Goal: Use online tool/utility: Utilize a website feature to perform a specific function

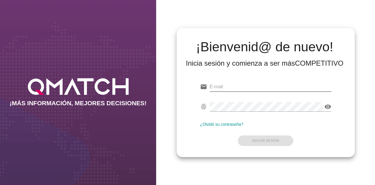
type input "[EMAIL_ADDRESS][DOMAIN_NAME]"
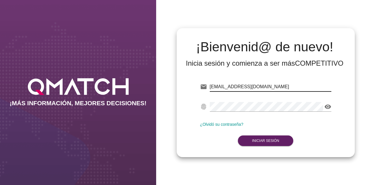
click at [261, 88] on input "[EMAIL_ADDRESS][DOMAIN_NAME]" at bounding box center [270, 86] width 121 height 9
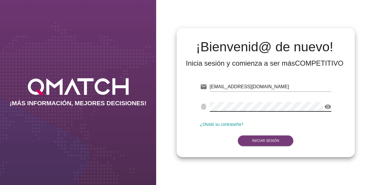
click at [270, 138] on strong "Iniciar Sesión" at bounding box center [265, 140] width 27 height 4
click at [261, 137] on button "Iniciar Sesión" at bounding box center [265, 140] width 55 height 11
click at [266, 140] on strong "Iniciar Sesión" at bounding box center [265, 140] width 27 height 4
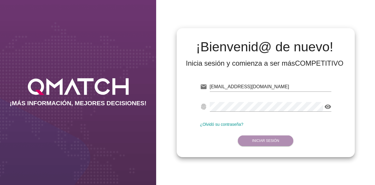
click at [266, 140] on strong "Iniciar Sesión" at bounding box center [265, 140] width 27 height 4
click at [271, 128] on form "email [EMAIL_ADDRESS][DOMAIN_NAME] fingerprint visibility ¿Olvidó su contraseña…" at bounding box center [265, 112] width 131 height 69
click at [270, 139] on strong "Iniciar Sesión" at bounding box center [265, 140] width 27 height 4
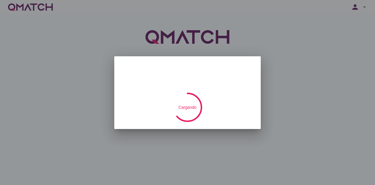
click at [191, 60] on div "Hola Test Easy public Preferencias de aplicación settings Administra tu cuenta …" at bounding box center [187, 92] width 375 height 185
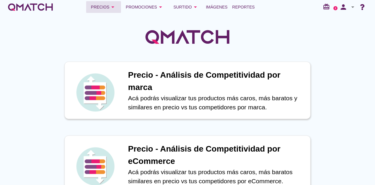
click at [105, 2] on button "Precios arrow_drop_down" at bounding box center [103, 7] width 35 height 12
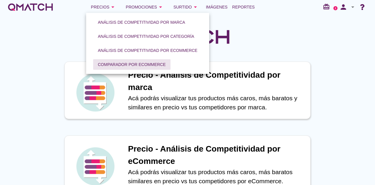
click at [117, 62] on div "Comparador por eCommerce" at bounding box center [132, 64] width 68 height 6
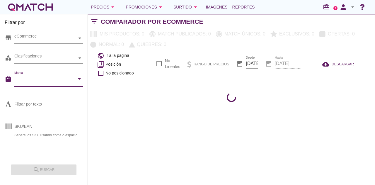
click at [39, 82] on input "Marca" at bounding box center [44, 80] width 60 height 9
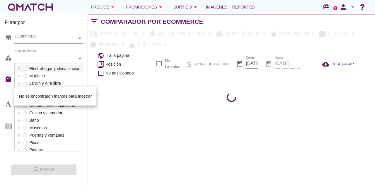
click at [42, 55] on div "Clasificaciones" at bounding box center [45, 58] width 63 height 10
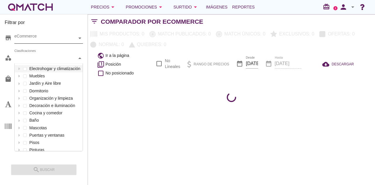
click at [42, 39] on div "eCommerce" at bounding box center [45, 38] width 63 height 6
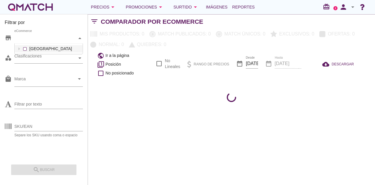
scroll to position [10, 68]
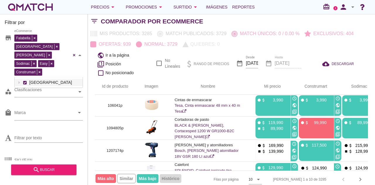
click at [26, 50] on div "Falabella [GEOGRAPHIC_DATA][PERSON_NAME] Sodimac Easy Construmart eCommerce [GE…" at bounding box center [48, 55] width 69 height 44
click at [35, 87] on div "Clasificaciones" at bounding box center [45, 92] width 63 height 10
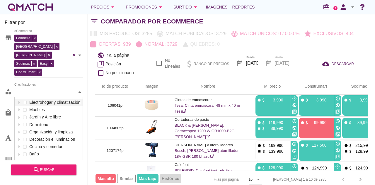
scroll to position [87, 68]
click at [25, 97] on div "Clasificaciones Electrohogar y climatización Muebles Jardín y Aire libre Dormit…" at bounding box center [48, 92] width 69 height 11
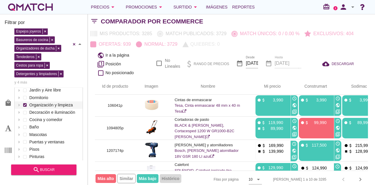
scroll to position [26, 0]
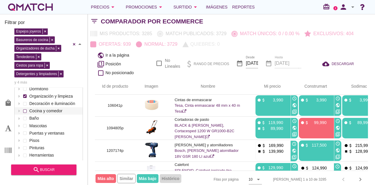
click at [25, 110] on span at bounding box center [25, 111] width 2 height 2
click at [25, 117] on span at bounding box center [25, 118] width 2 height 2
click at [25, 161] on span at bounding box center [25, 162] width 2 height 2
click at [25, 169] on span at bounding box center [25, 170] width 2 height 2
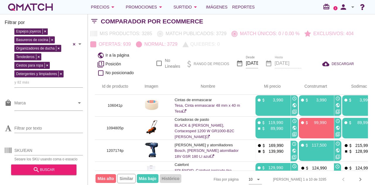
click at [4, 150] on div "Filtrar por store Falabella [GEOGRAPHIC_DATA][PERSON_NAME] Sodimac Easy Constru…" at bounding box center [44, 99] width 88 height 171
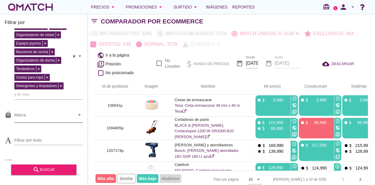
click at [26, 112] on input "Marca" at bounding box center [44, 116] width 60 height 9
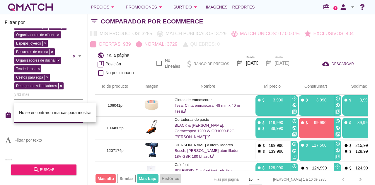
click at [24, 112] on input "Marca" at bounding box center [44, 116] width 60 height 9
click at [23, 135] on input "Filtrar por texto" at bounding box center [48, 139] width 69 height 9
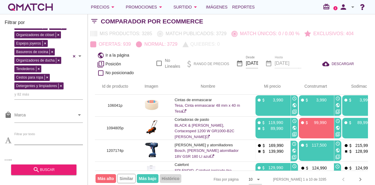
click at [27, 157] on input "SKU/EAN" at bounding box center [48, 161] width 69 height 9
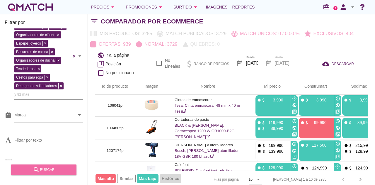
click at [39, 171] on icon "search" at bounding box center [36, 169] width 7 height 7
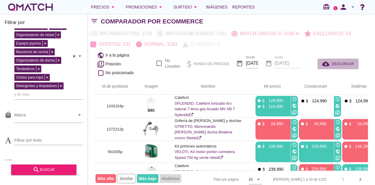
click at [339, 61] on span "DESCARGAR" at bounding box center [342, 63] width 22 height 5
